Goal: Navigation & Orientation: Find specific page/section

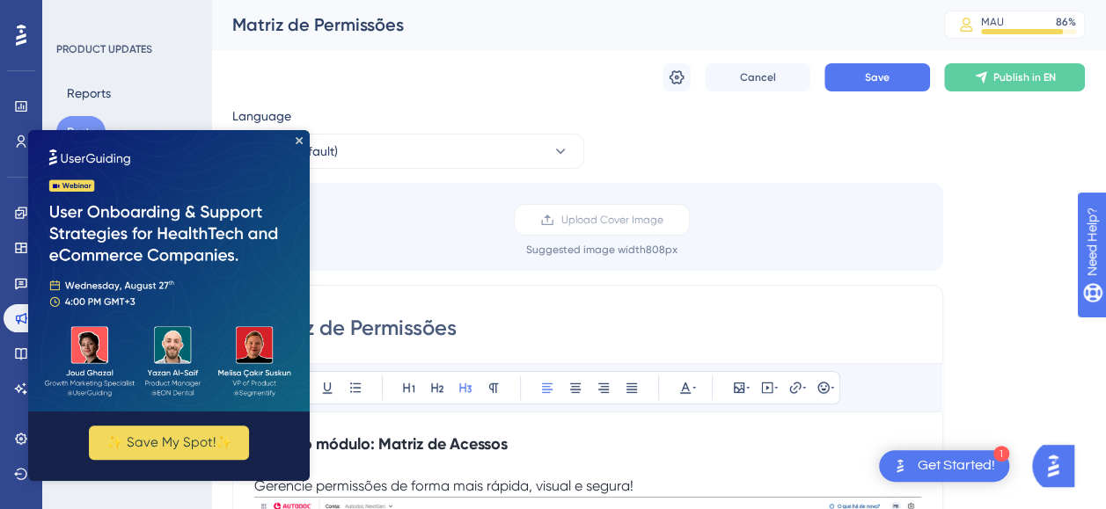
click at [295, 142] on img at bounding box center [169, 271] width 282 height 282
click at [239, 32] on div "Matriz de Permissões" at bounding box center [566, 24] width 668 height 25
click at [209, 38] on div "PRODUCT UPDATES Reports Posts Page Settings Domain Access" at bounding box center [126, 254] width 169 height 509
click at [299, 137] on icon "Close Preview" at bounding box center [299, 140] width 7 height 7
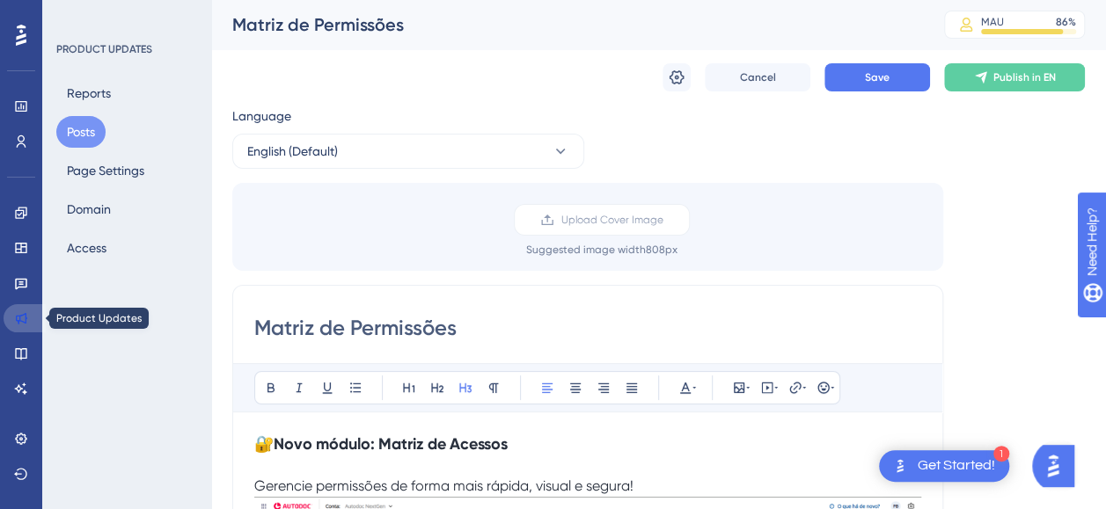
click at [19, 321] on icon at bounding box center [21, 318] width 11 height 11
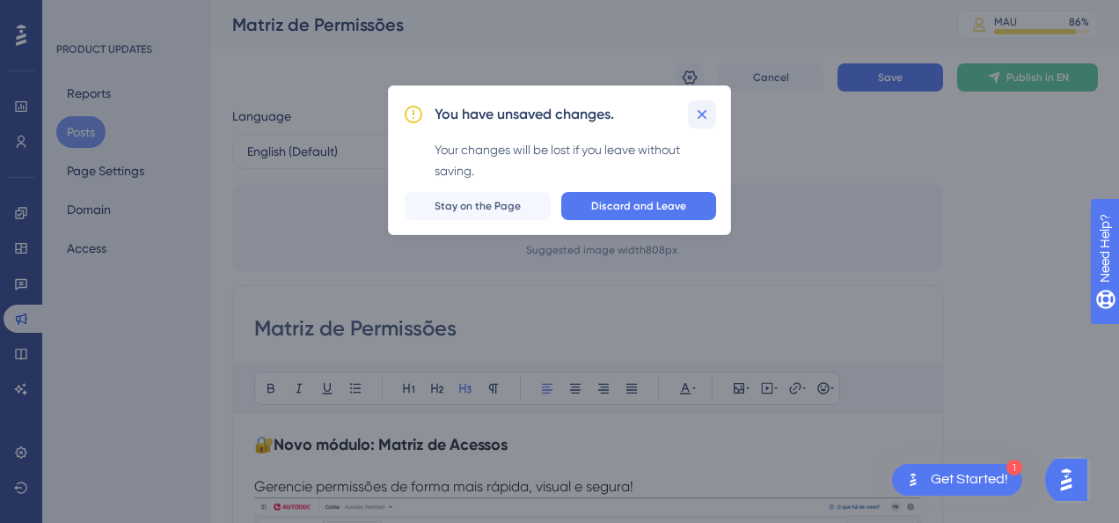
click at [705, 114] on icon at bounding box center [702, 115] width 18 height 18
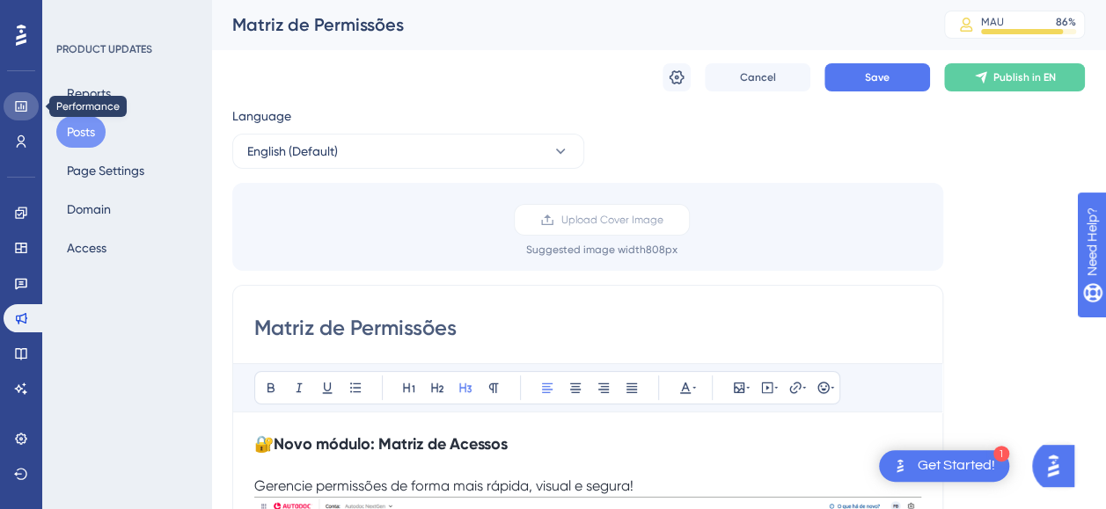
click at [24, 106] on icon at bounding box center [20, 106] width 11 height 11
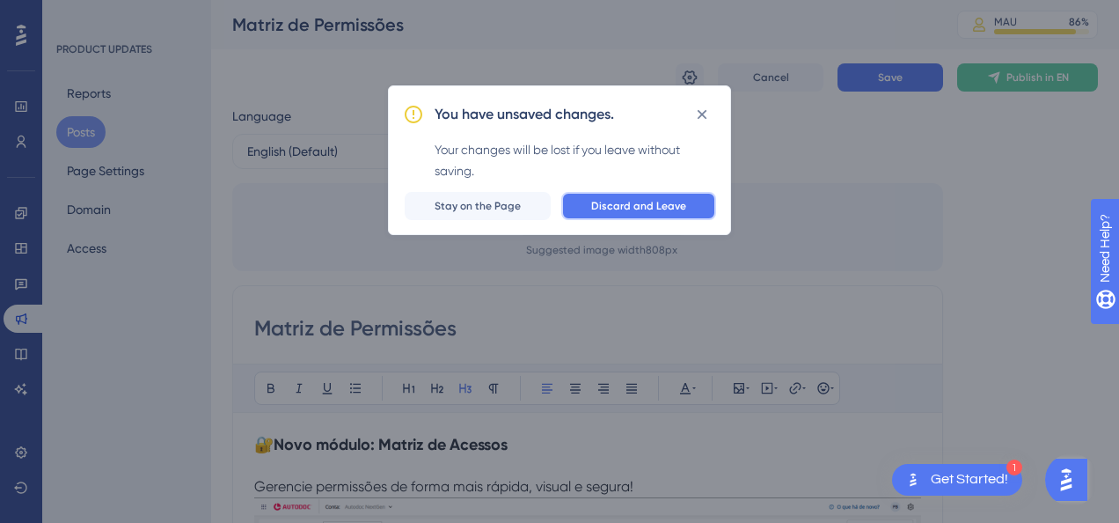
click at [625, 202] on span "Discard and Leave" at bounding box center [638, 206] width 95 height 14
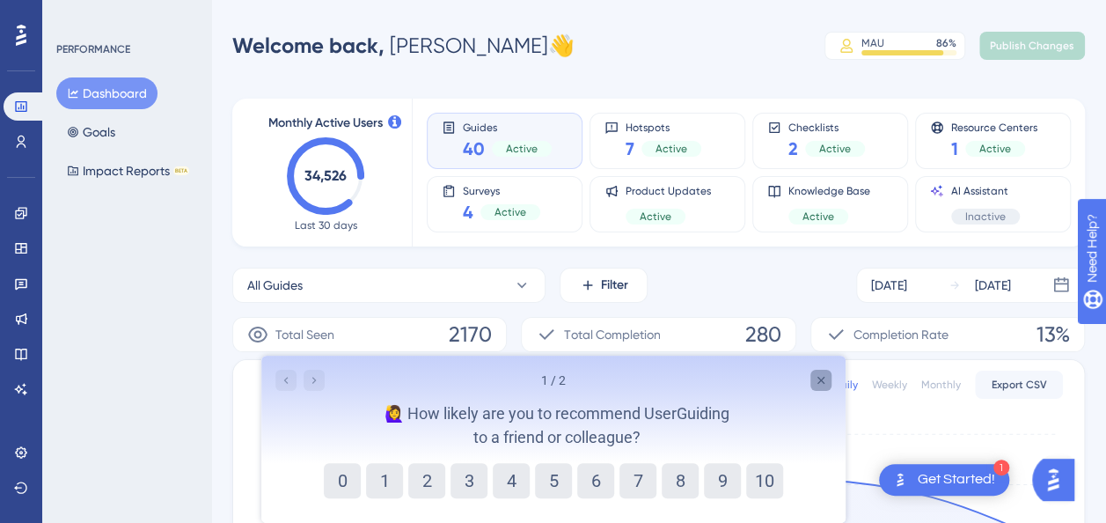
click at [822, 373] on icon "Close survey" at bounding box center [820, 380] width 14 height 14
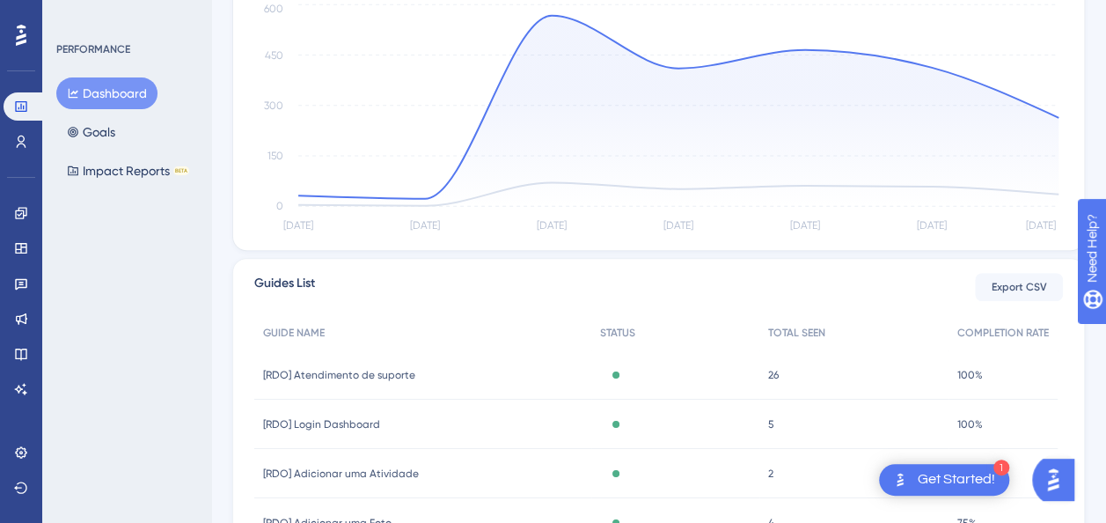
scroll to position [352, 0]
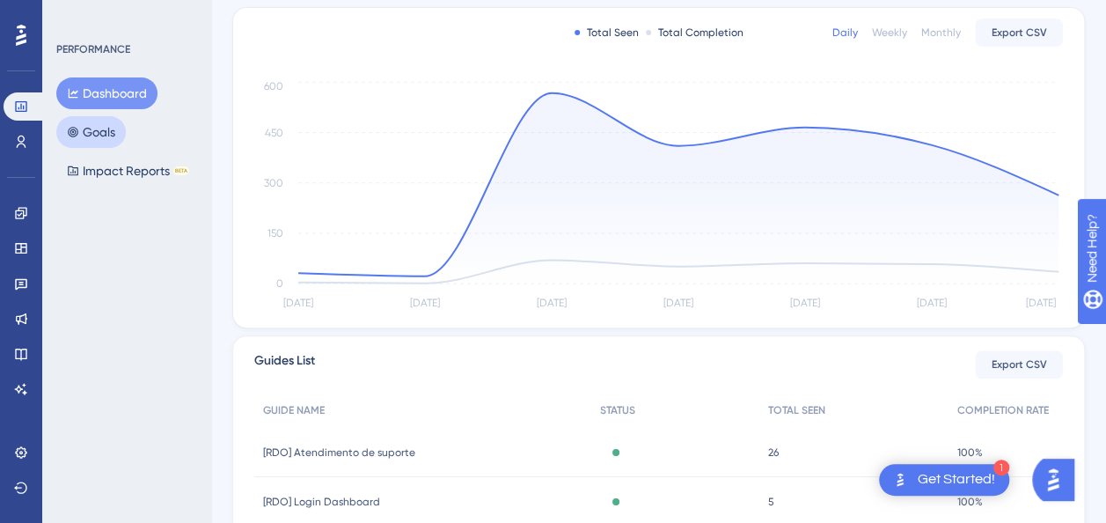
click at [100, 130] on button "Goals" at bounding box center [91, 132] width 70 height 32
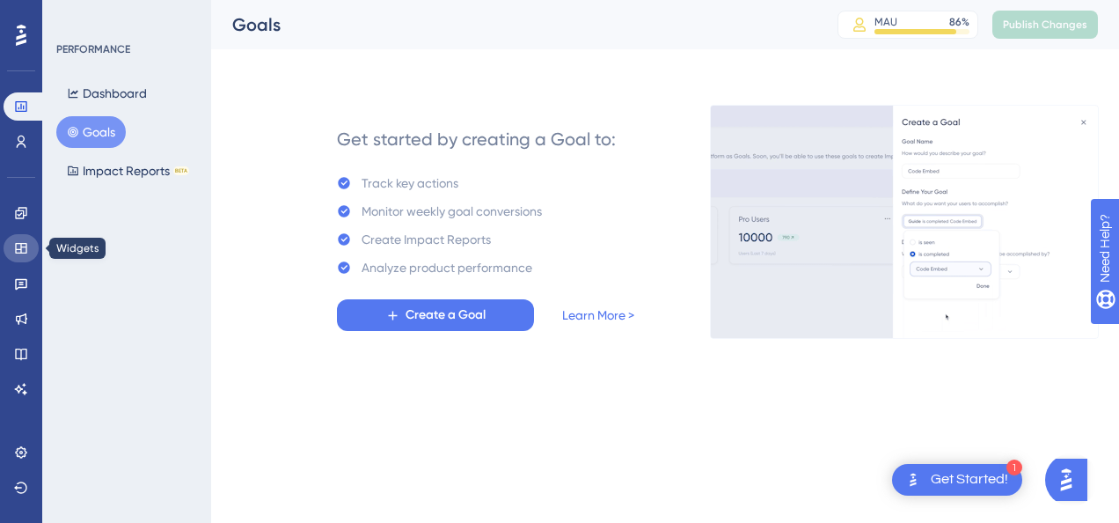
click at [12, 246] on link at bounding box center [21, 248] width 35 height 28
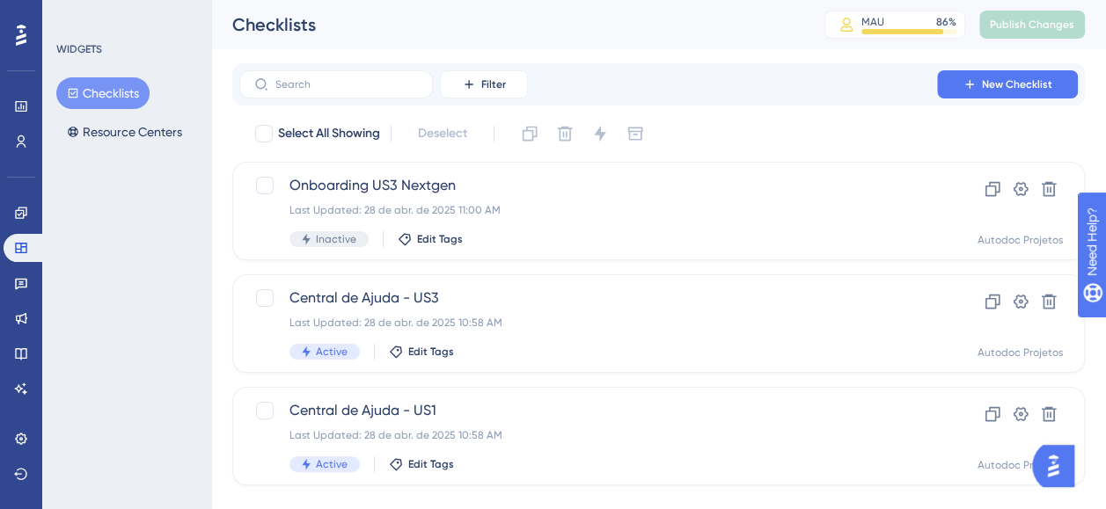
drag, startPoint x: 297, startPoint y: 88, endPoint x: 597, endPoint y: 38, distance: 304.2
click at [601, 35] on div "Checklists" at bounding box center [506, 24] width 548 height 25
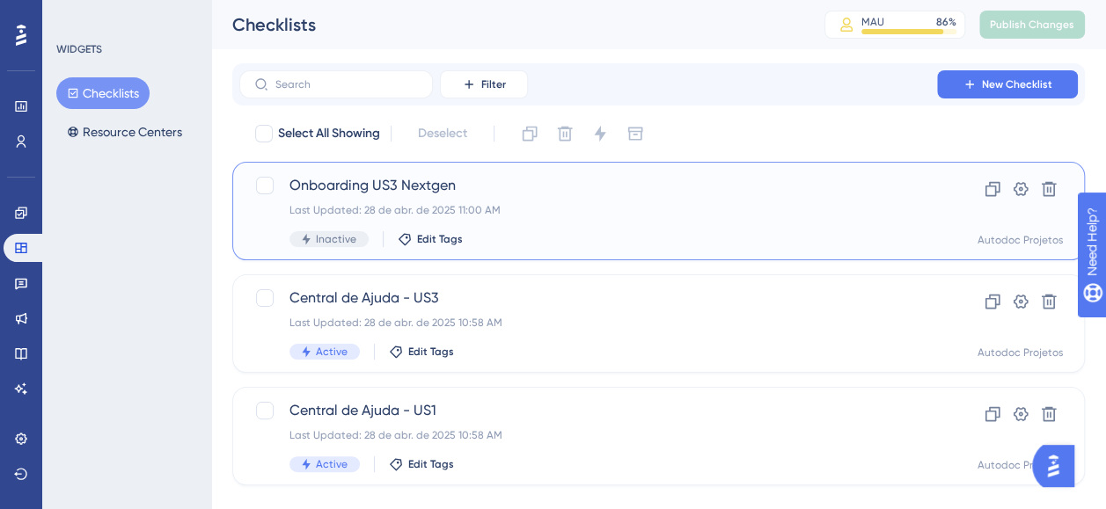
click at [574, 192] on span "Onboarding US3 Nextgen" at bounding box center [587, 185] width 597 height 21
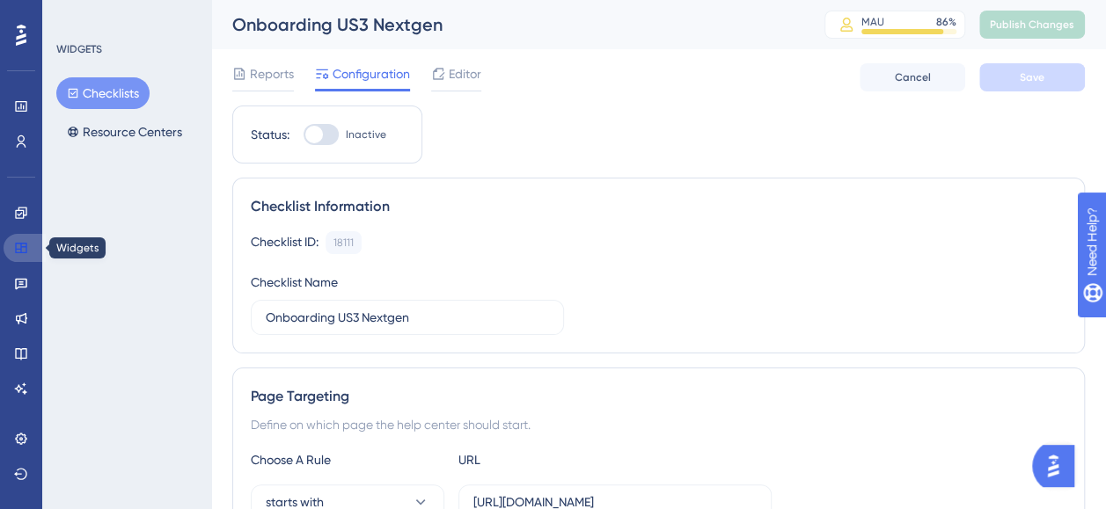
click at [17, 261] on link at bounding box center [25, 248] width 42 height 28
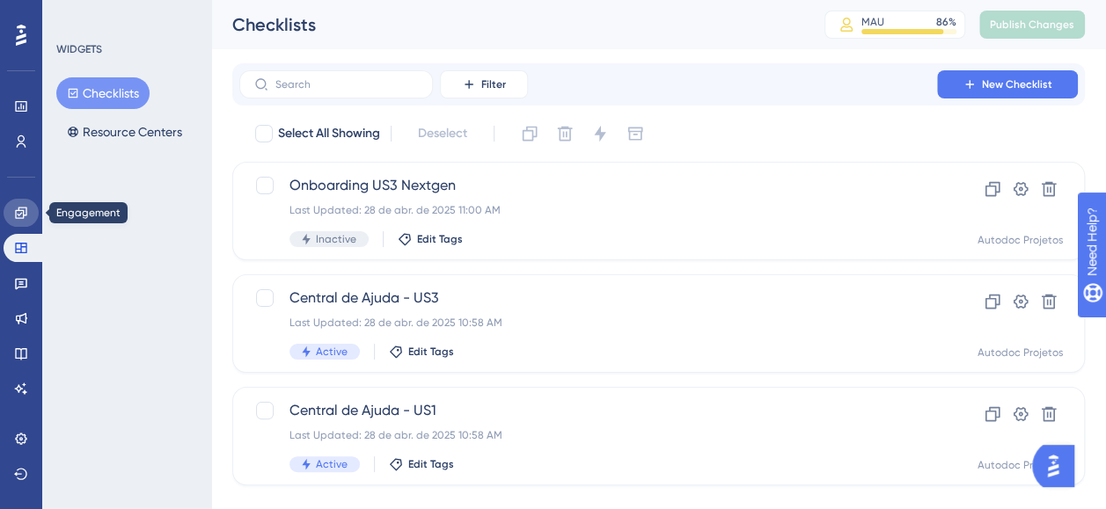
click at [18, 216] on icon at bounding box center [20, 212] width 11 height 11
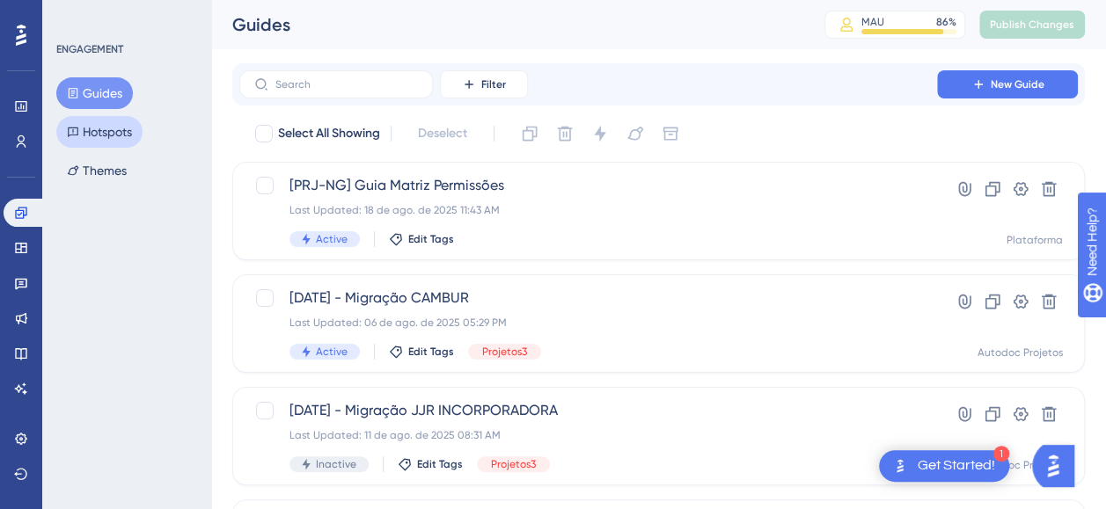
click at [108, 137] on button "Hotspots" at bounding box center [99, 132] width 86 height 32
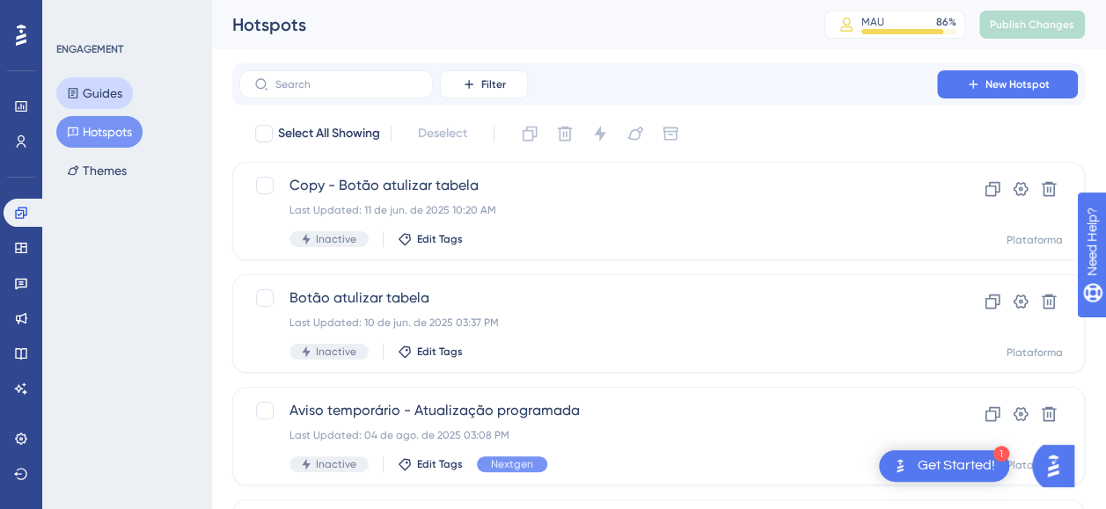
click at [92, 90] on button "Guides" at bounding box center [94, 93] width 77 height 32
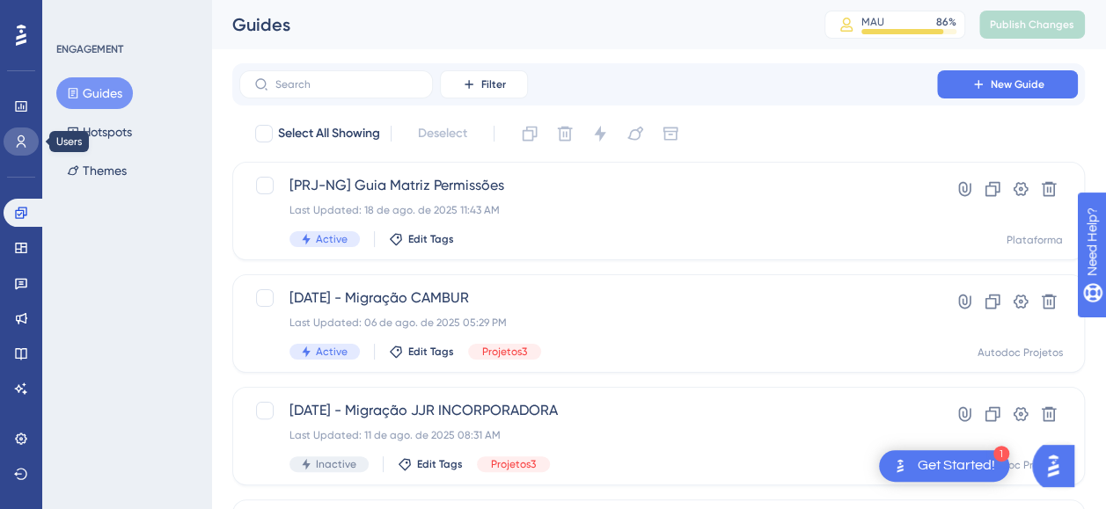
click at [15, 145] on icon at bounding box center [21, 142] width 14 height 14
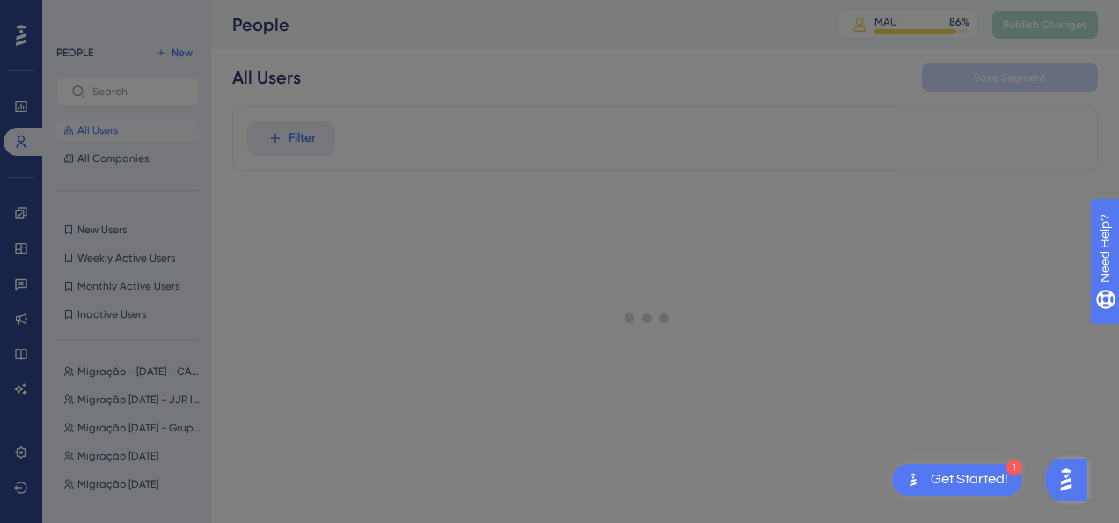
click at [346, 267] on div "Welcome to your Users page 🥳 You can dive deeper into what users are doing in y…" at bounding box center [559, 258] width 1119 height 516
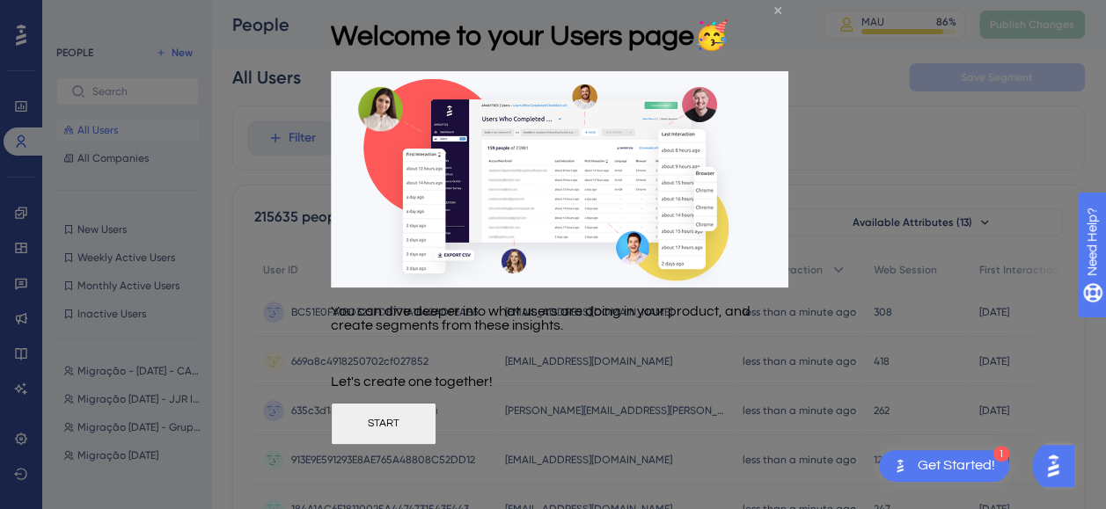
click at [761, 10] on div "Welcome to your Users page 🥳 You can dive deeper into what users are doing in y…" at bounding box center [560, 222] width 458 height 445
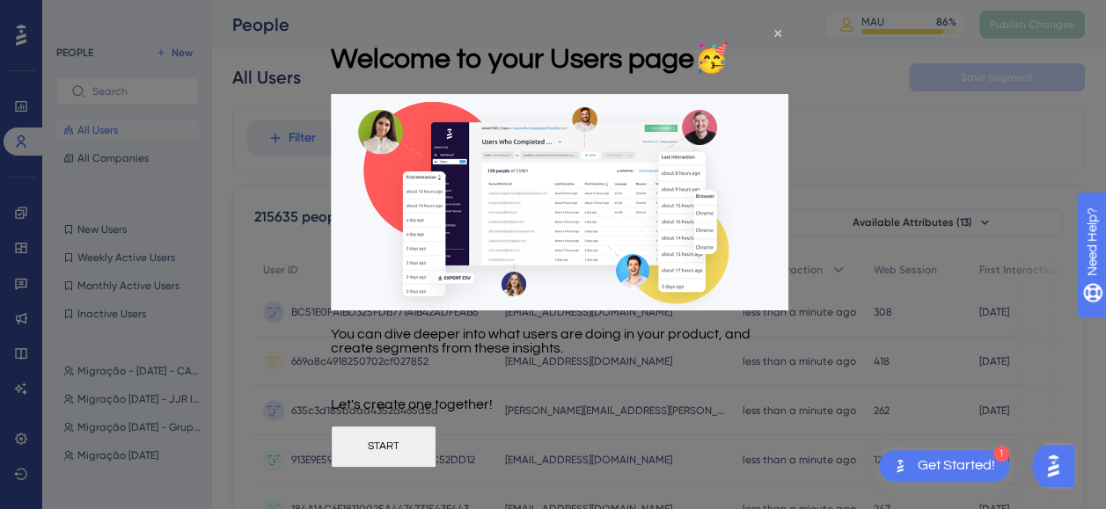
click at [729, 28] on div "Welcome to your Users page 🥳" at bounding box center [530, 58] width 399 height 71
click at [729, 29] on div "Welcome to your Users page 🥳" at bounding box center [530, 58] width 399 height 71
click at [776, 31] on icon "Close Preview" at bounding box center [777, 33] width 7 height 7
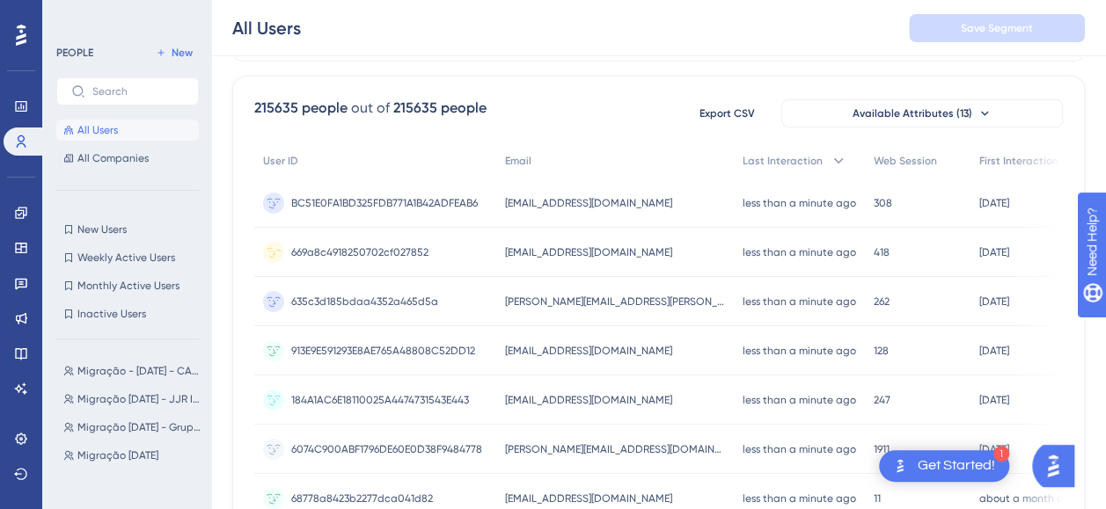
scroll to position [176, 0]
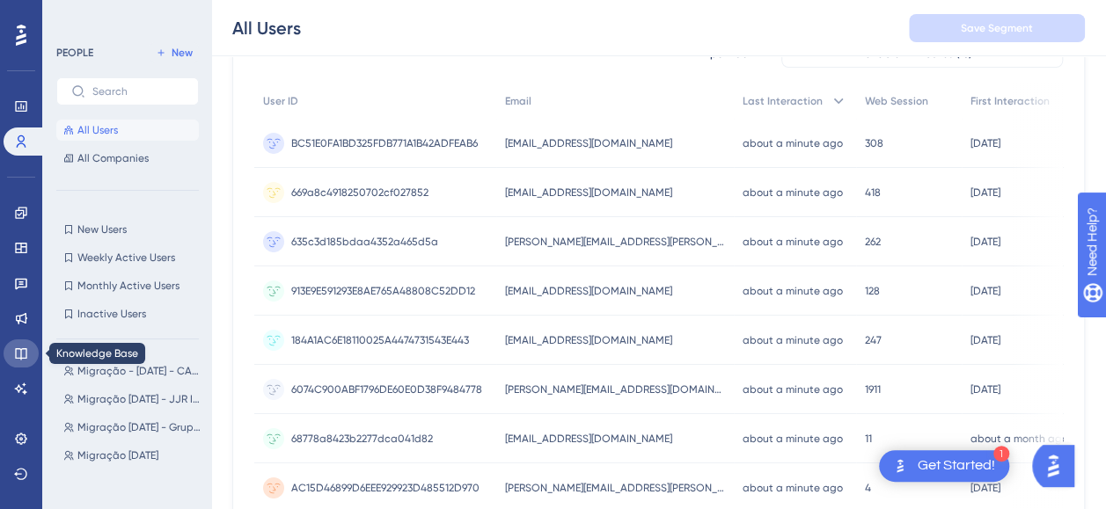
click at [17, 348] on icon at bounding box center [21, 354] width 14 height 14
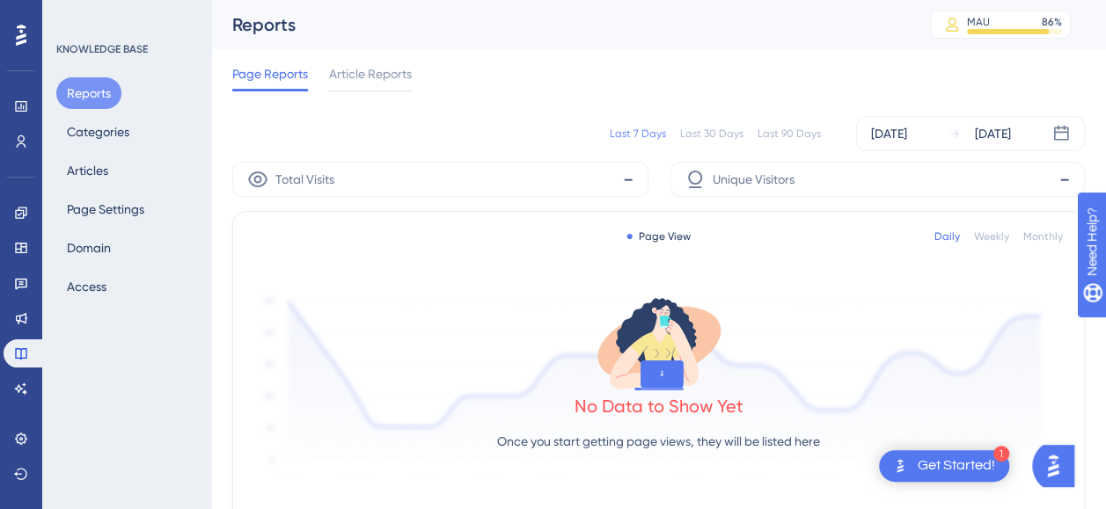
click at [766, 133] on div "Last 90 Days" at bounding box center [789, 134] width 63 height 14
click at [716, 128] on div "Last 30 Days" at bounding box center [711, 134] width 63 height 14
click at [362, 70] on span "Article Reports" at bounding box center [370, 73] width 83 height 21
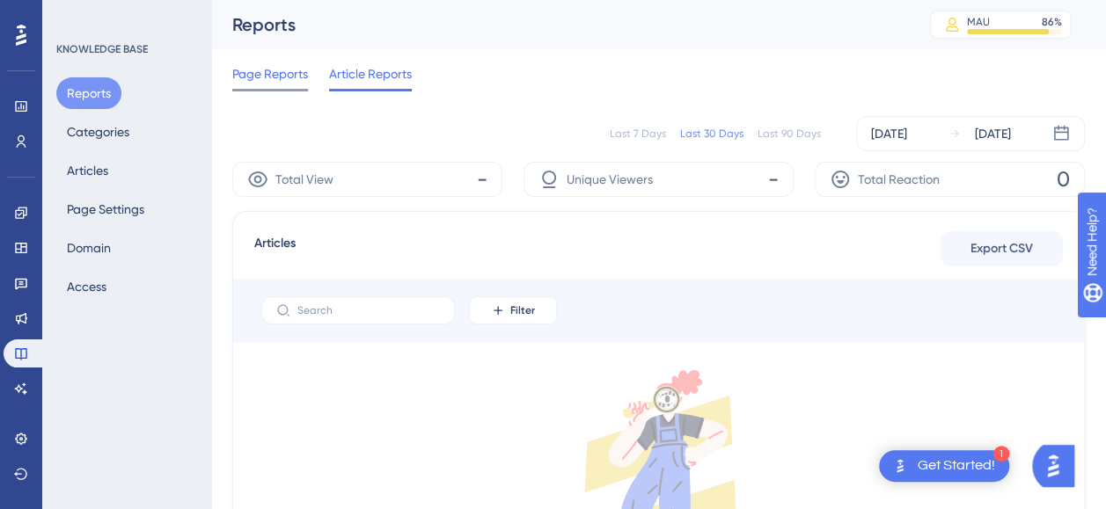
click at [298, 81] on span "Page Reports" at bounding box center [270, 73] width 76 height 21
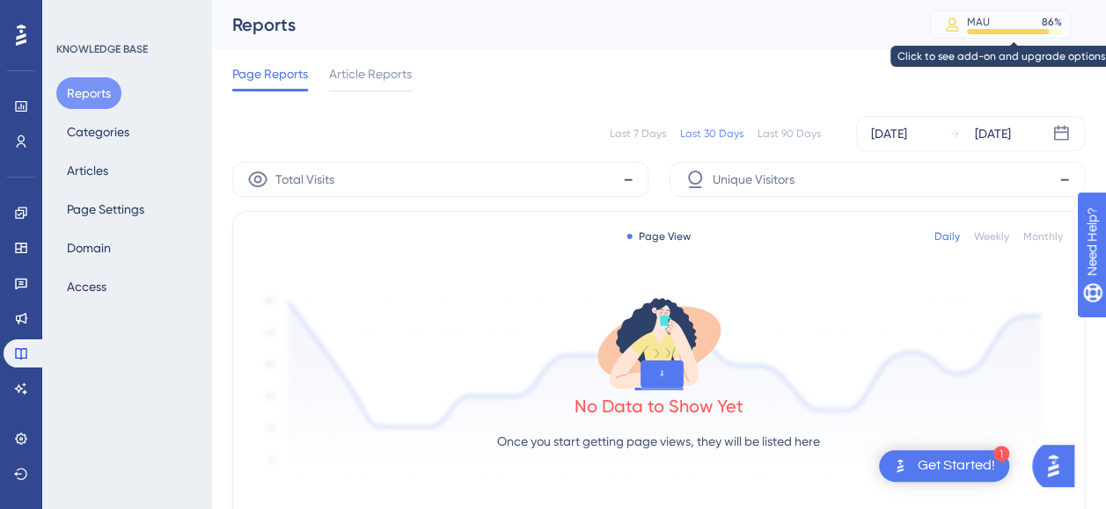
click at [990, 25] on div "MAU" at bounding box center [978, 22] width 23 height 14
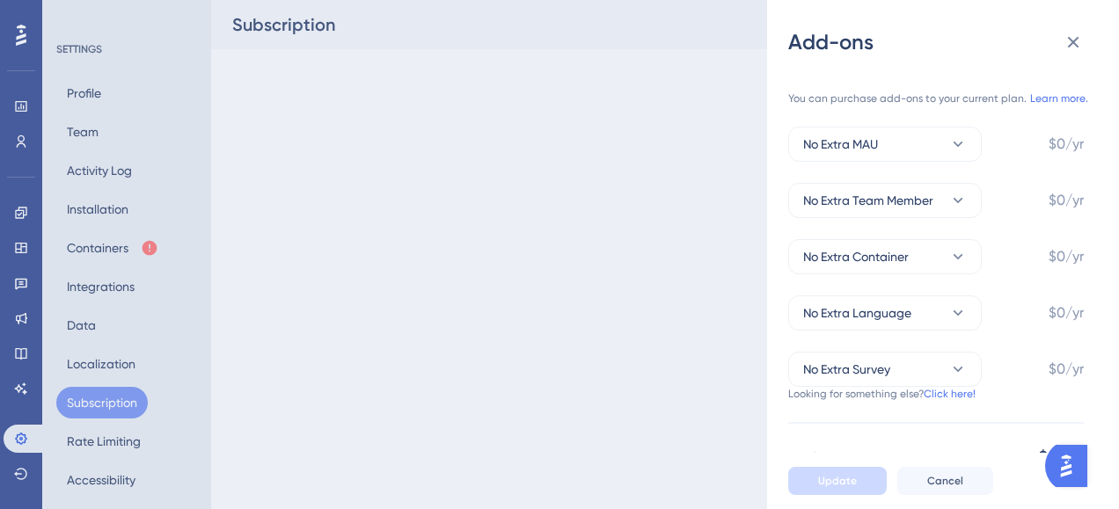
drag, startPoint x: 999, startPoint y: 25, endPoint x: 403, endPoint y: 12, distance: 595.8
click at [403, 12] on div "Add-ons You can purchase add-ons to your current plan. Learn more. No Extra MAU…" at bounding box center [559, 254] width 1119 height 509
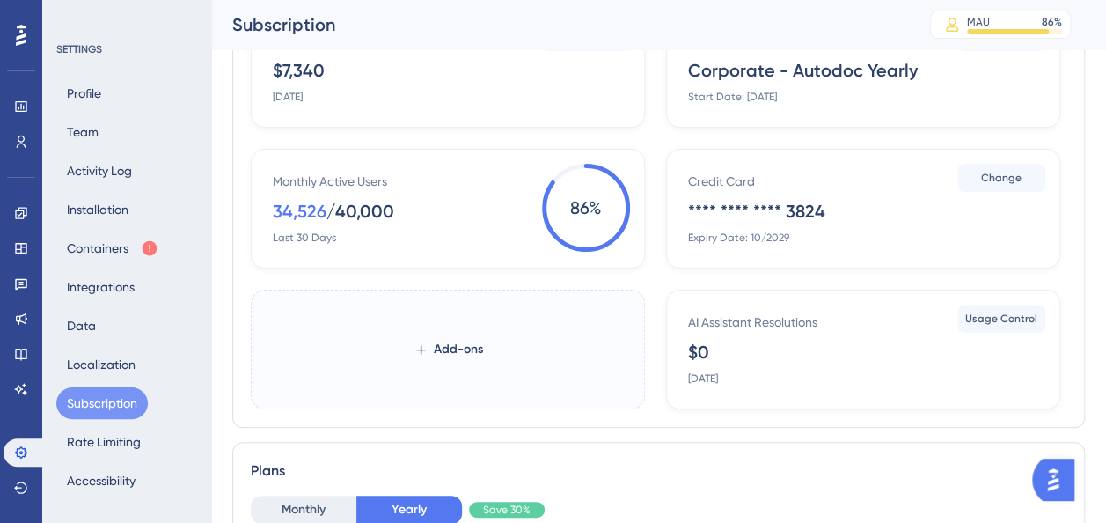
scroll to position [88, 0]
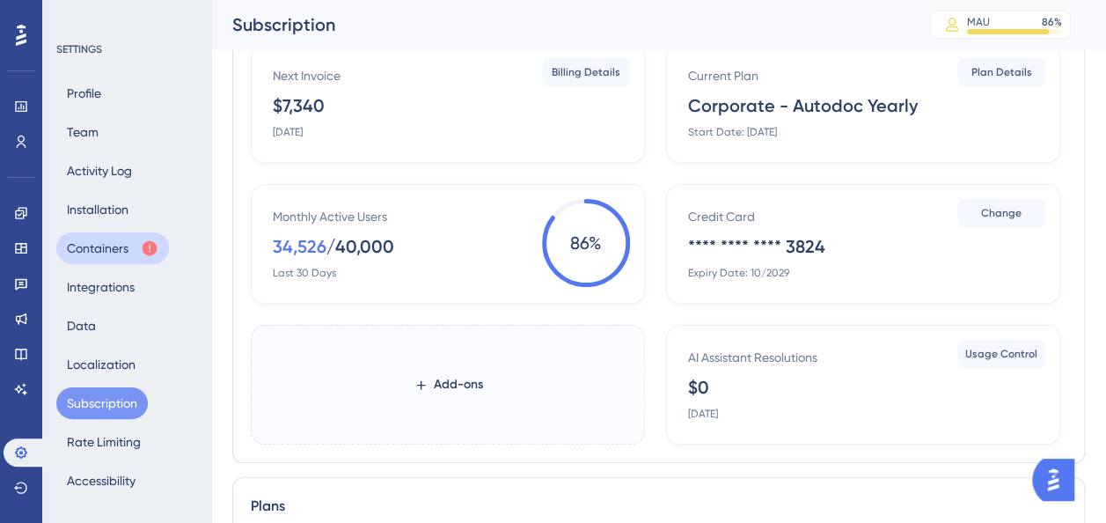
click at [121, 250] on button "Containers" at bounding box center [112, 248] width 113 height 32
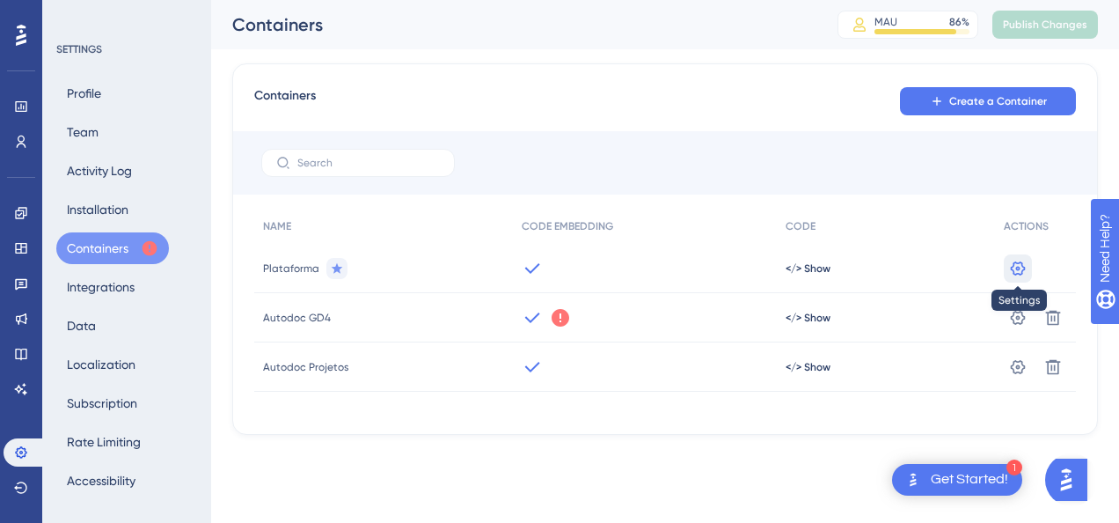
drag, startPoint x: 1015, startPoint y: 262, endPoint x: 993, endPoint y: 262, distance: 22.0
drag, startPoint x: 993, startPoint y: 262, endPoint x: 218, endPoint y: 151, distance: 783.1
click at [218, 151] on div "Performance Users Engagement Widgets Feedback Product Updates Knowledge Base AI…" at bounding box center [665, 231] width 908 height 463
click at [22, 100] on icon at bounding box center [21, 106] width 14 height 14
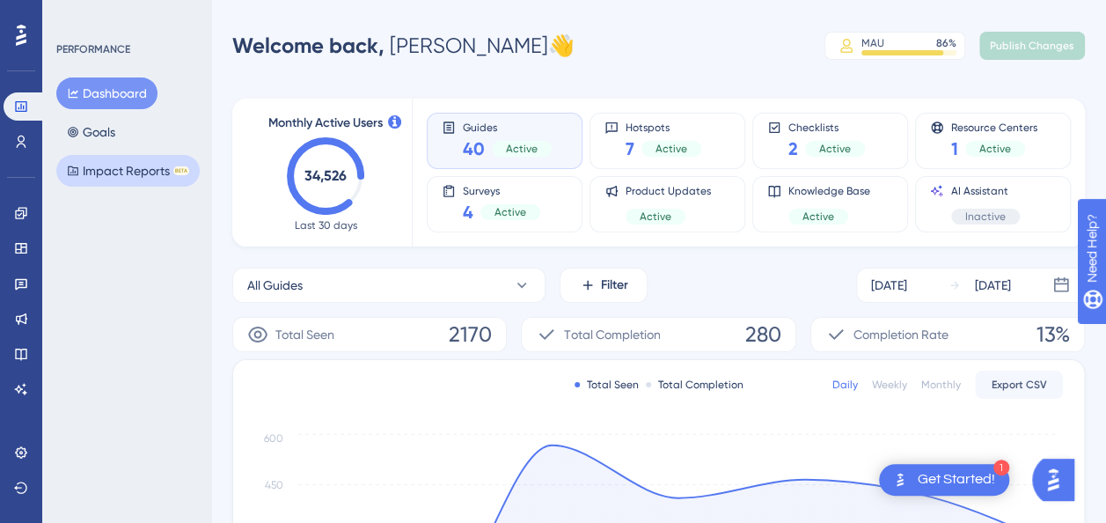
click at [114, 169] on button "Impact Reports BETA" at bounding box center [127, 171] width 143 height 32
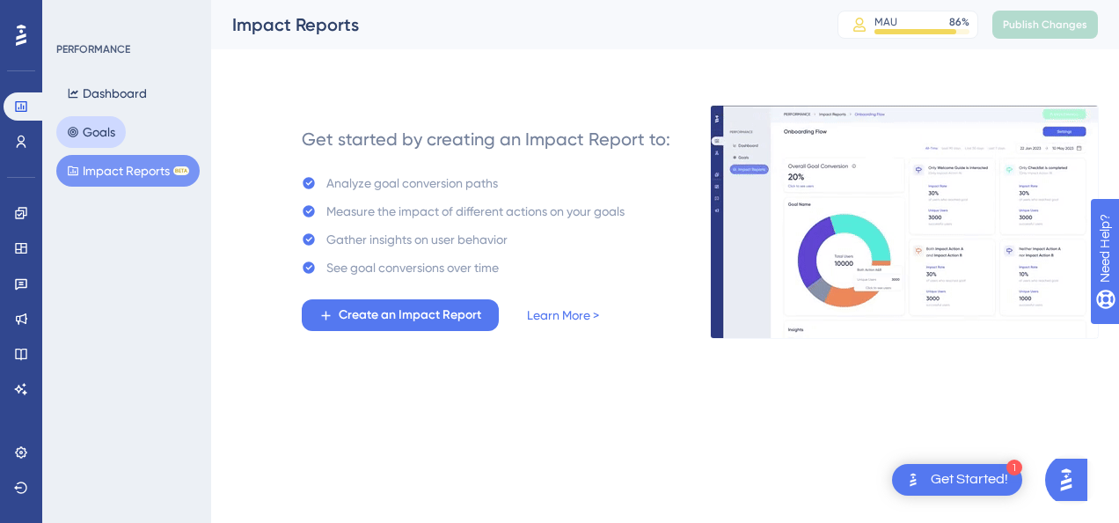
click at [113, 133] on button "Goals" at bounding box center [91, 132] width 70 height 32
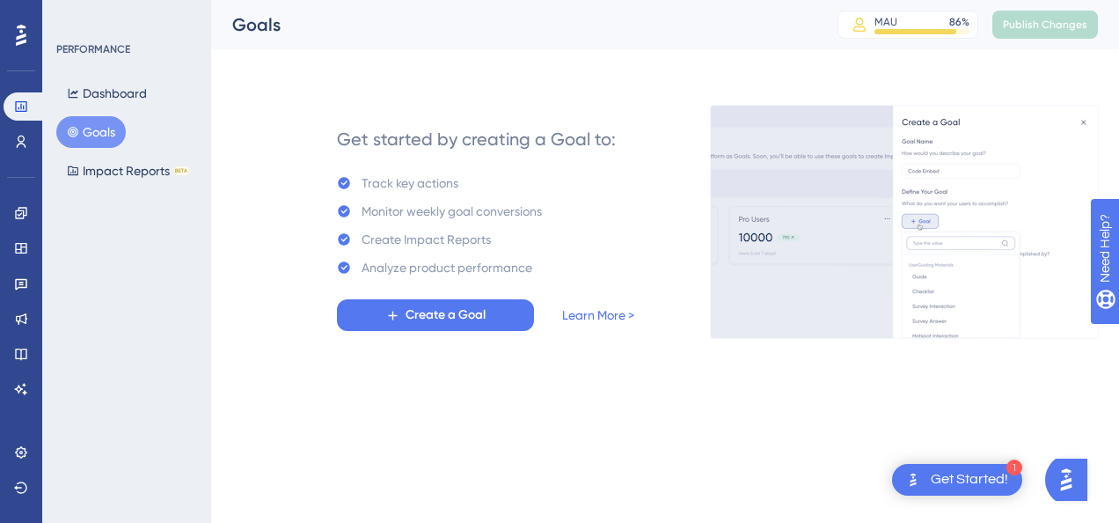
click at [94, 148] on div "Dashboard Goals Impact Reports BETA" at bounding box center [127, 131] width 143 height 109
click at [99, 128] on button "Goals" at bounding box center [91, 132] width 70 height 32
click at [23, 213] on icon at bounding box center [20, 212] width 11 height 11
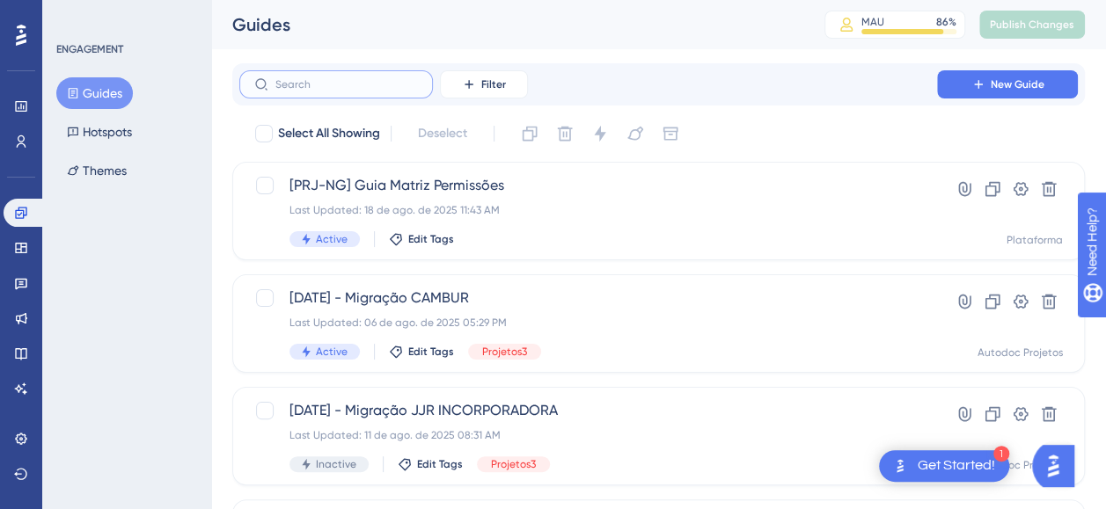
click at [330, 78] on input "text" at bounding box center [346, 84] width 143 height 12
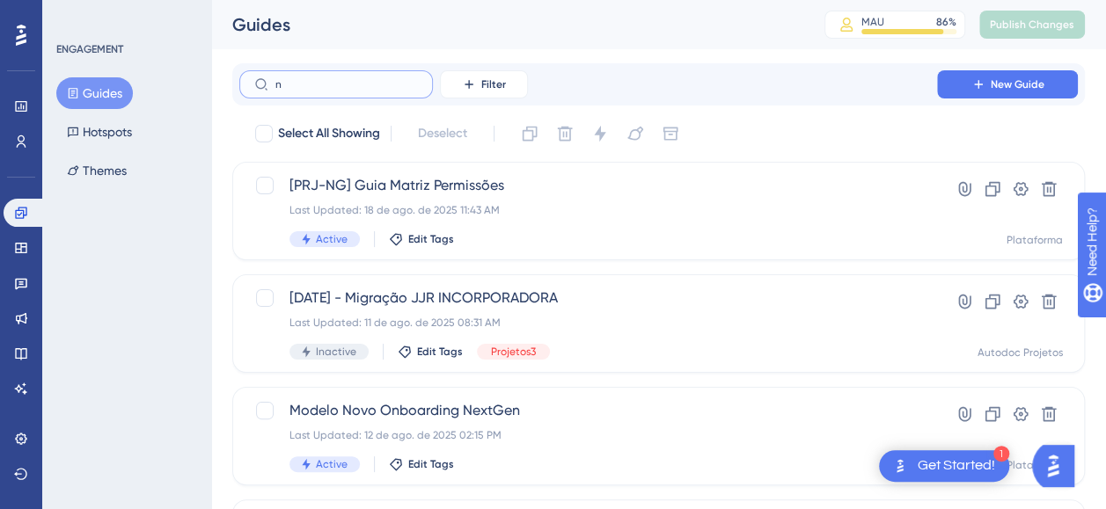
type input "np"
checkbox input "true"
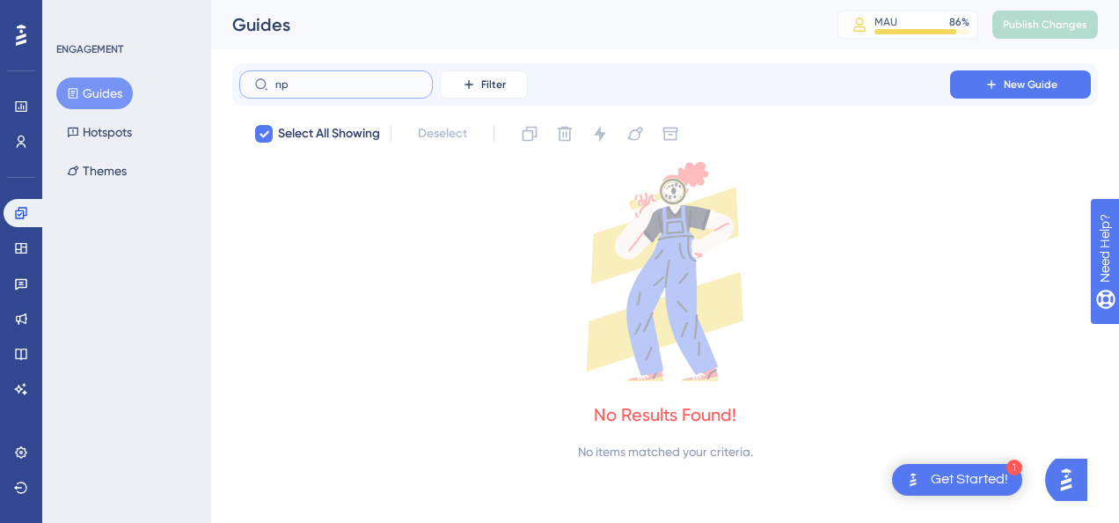
type input "n"
checkbox input "false"
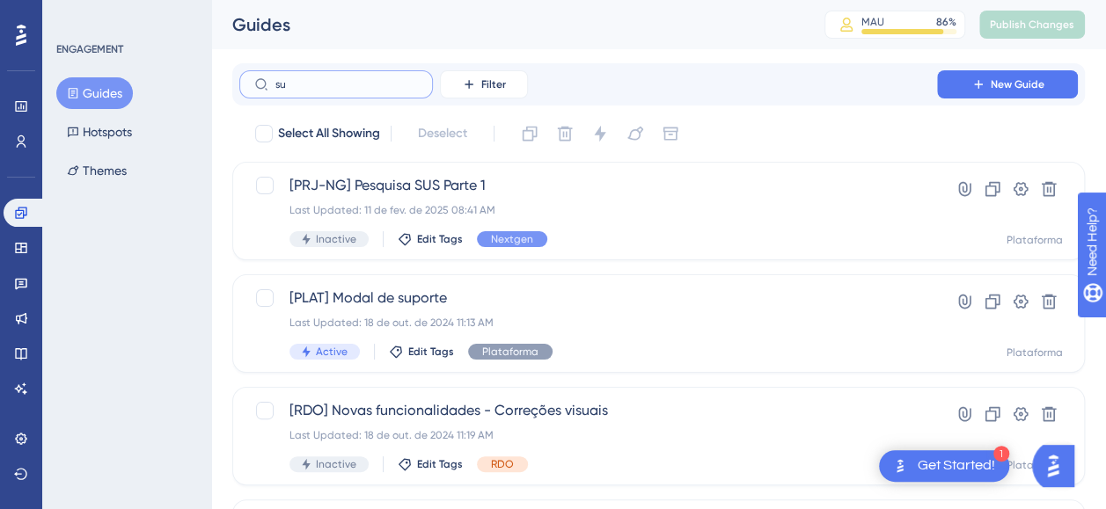
type input "s"
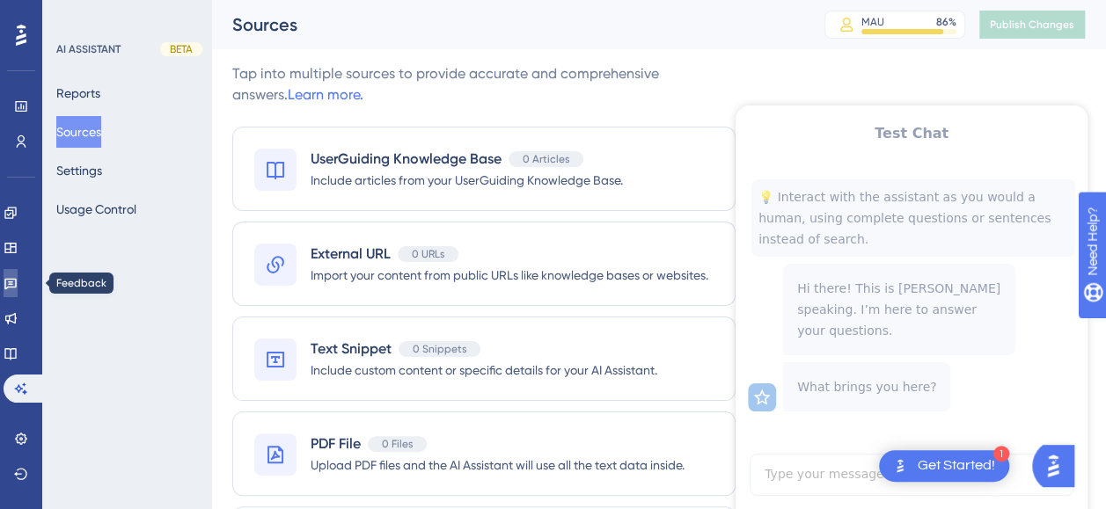
click at [18, 283] on icon at bounding box center [11, 283] width 14 height 14
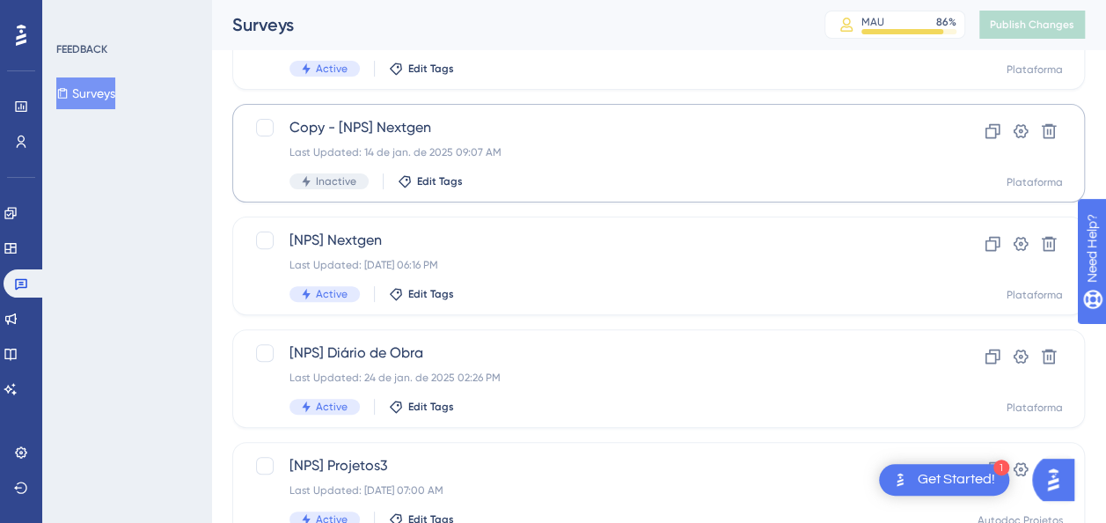
scroll to position [245, 0]
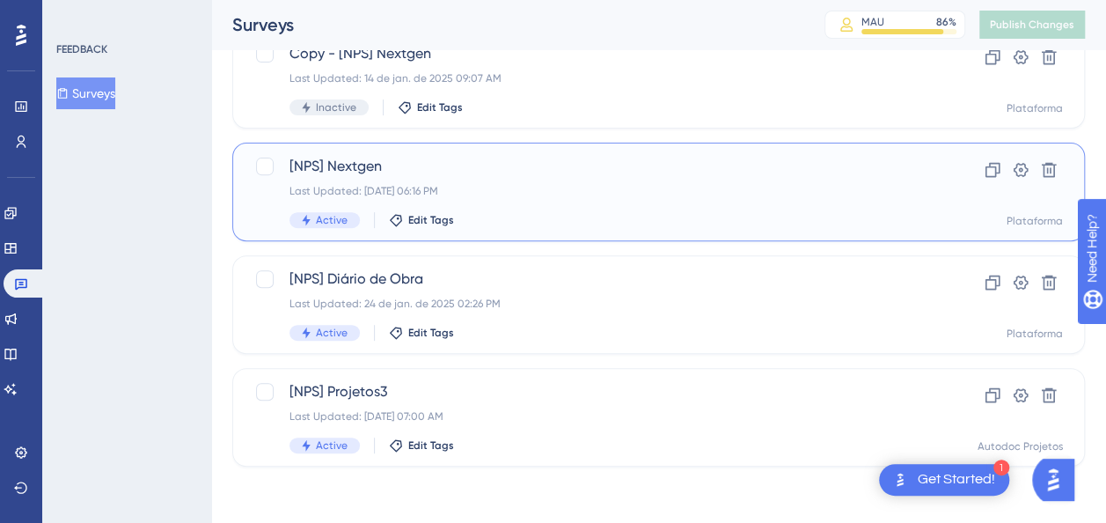
click at [556, 172] on span "[NPS] Nextgen" at bounding box center [587, 166] width 597 height 21
